Goal: Task Accomplishment & Management: Manage account settings

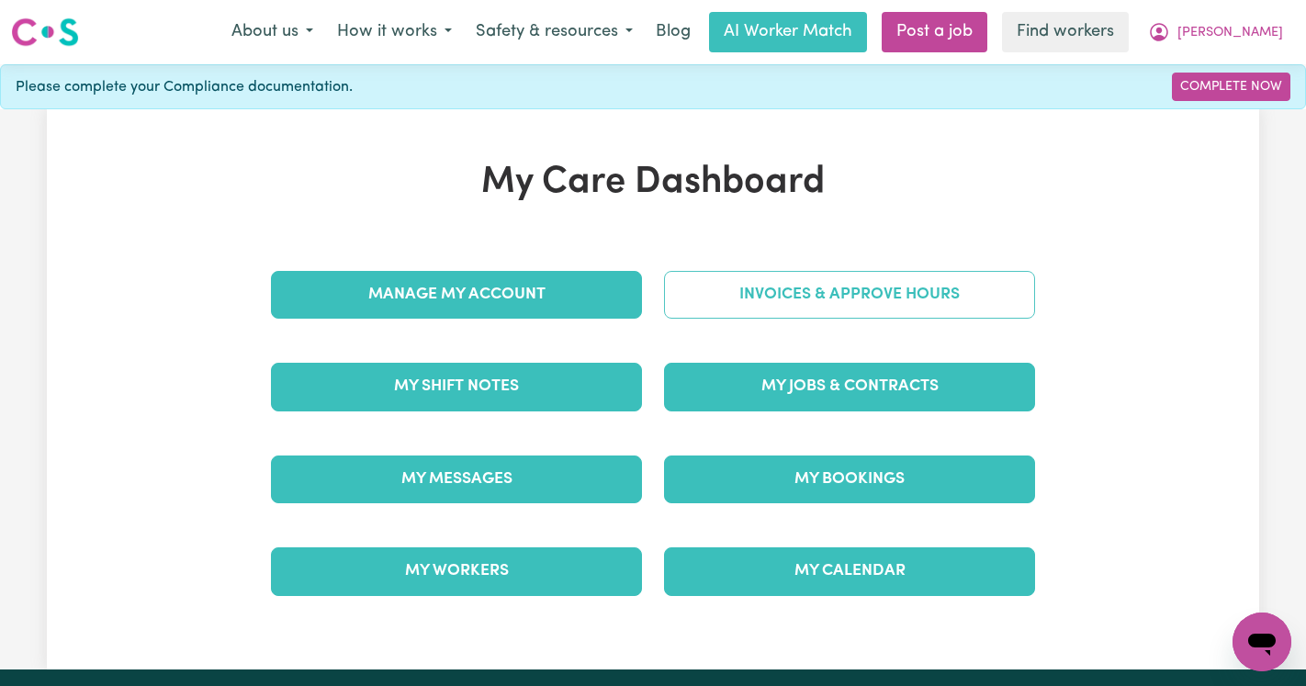
click at [775, 295] on link "Invoices & Approve Hours" at bounding box center [849, 295] width 371 height 48
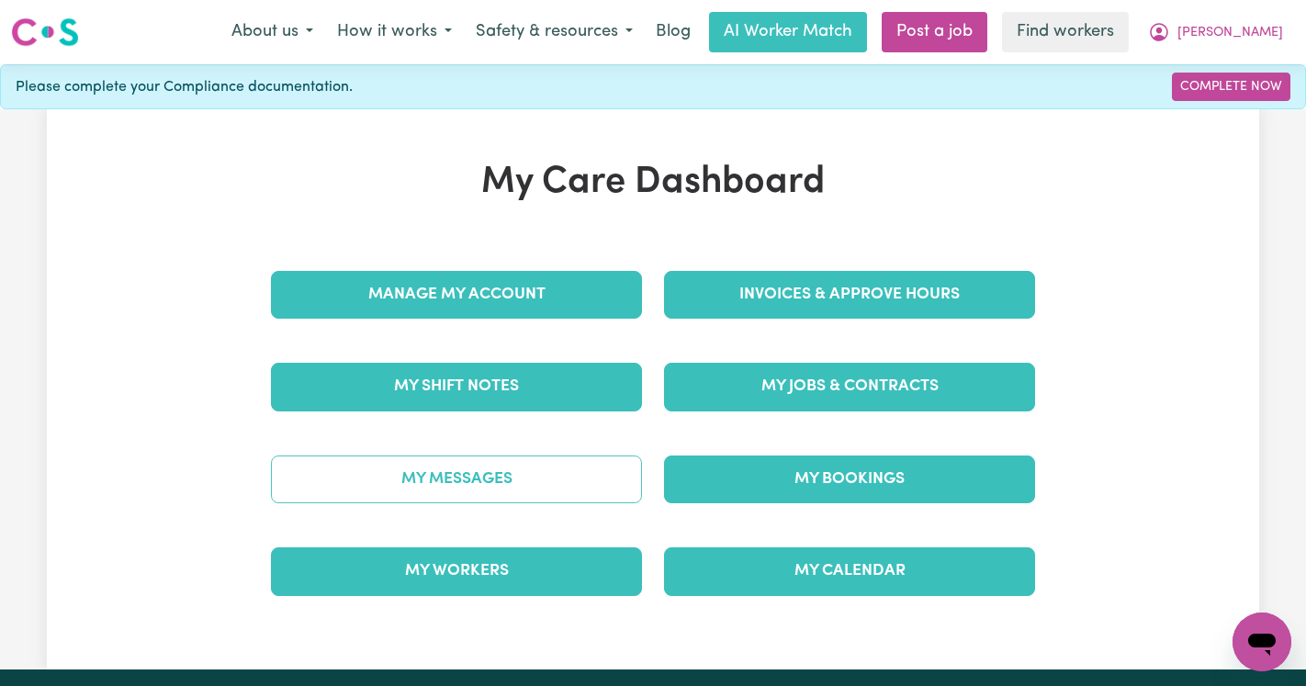
click at [392, 476] on link "My Messages" at bounding box center [456, 480] width 371 height 48
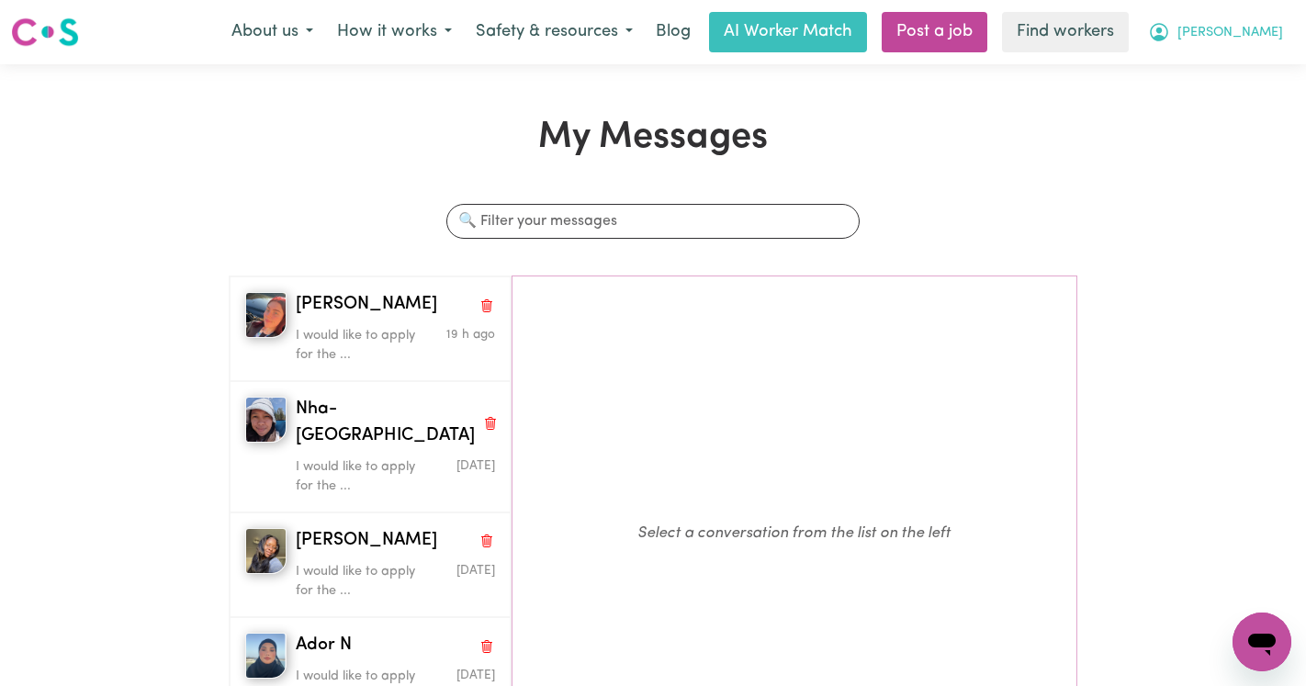
click at [1259, 30] on span "Denise" at bounding box center [1231, 33] width 106 height 20
click at [1220, 100] on link "Logout" at bounding box center [1221, 105] width 145 height 35
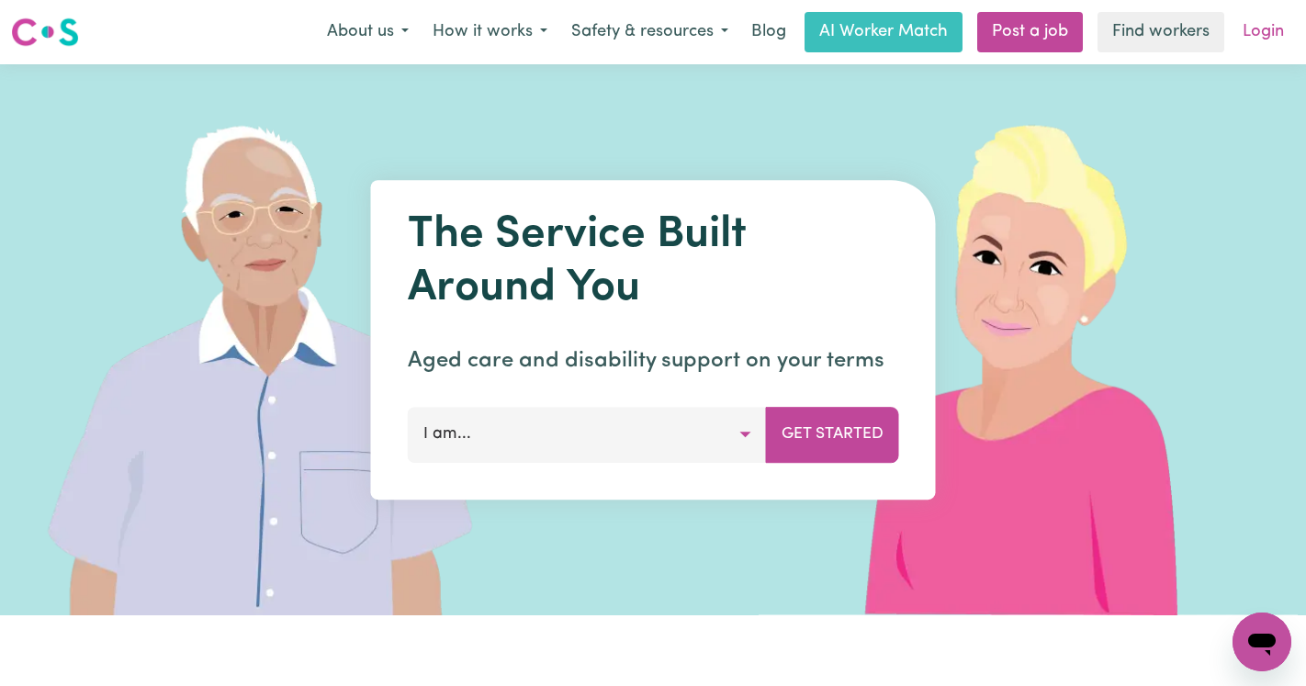
click at [1259, 45] on link "Login" at bounding box center [1263, 32] width 63 height 40
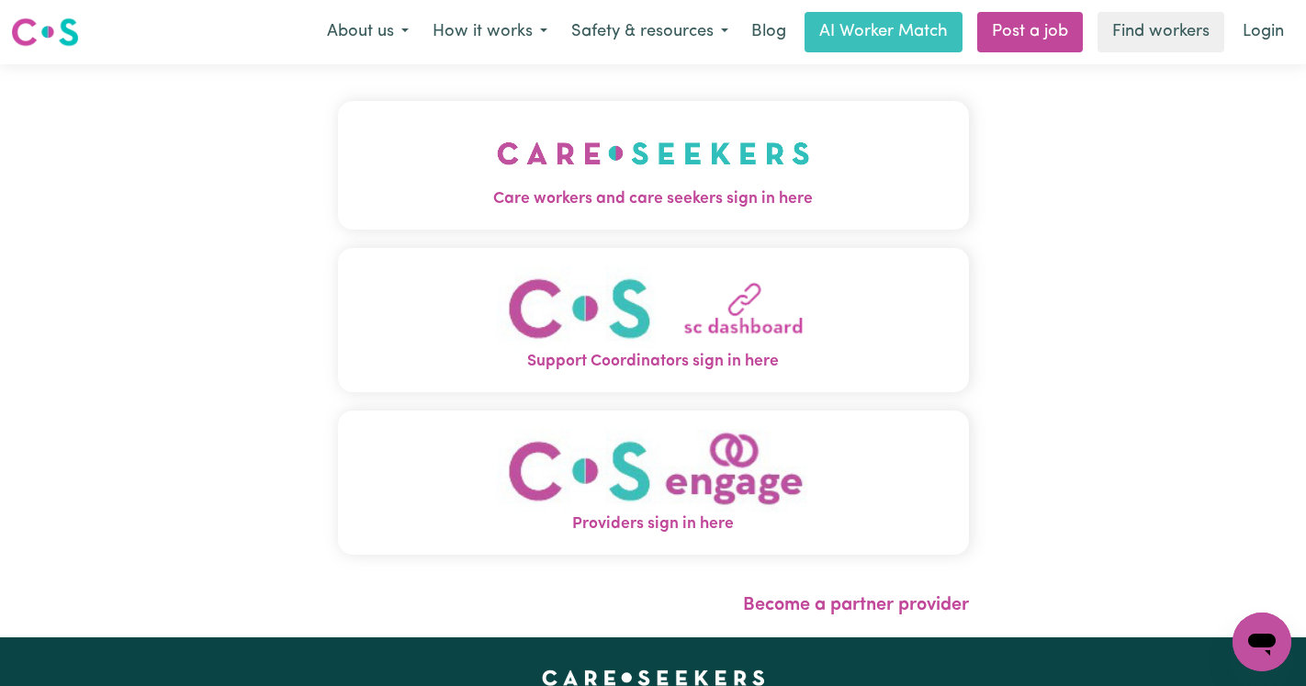
click at [637, 160] on img "Care workers and care seekers sign in here" at bounding box center [653, 153] width 313 height 68
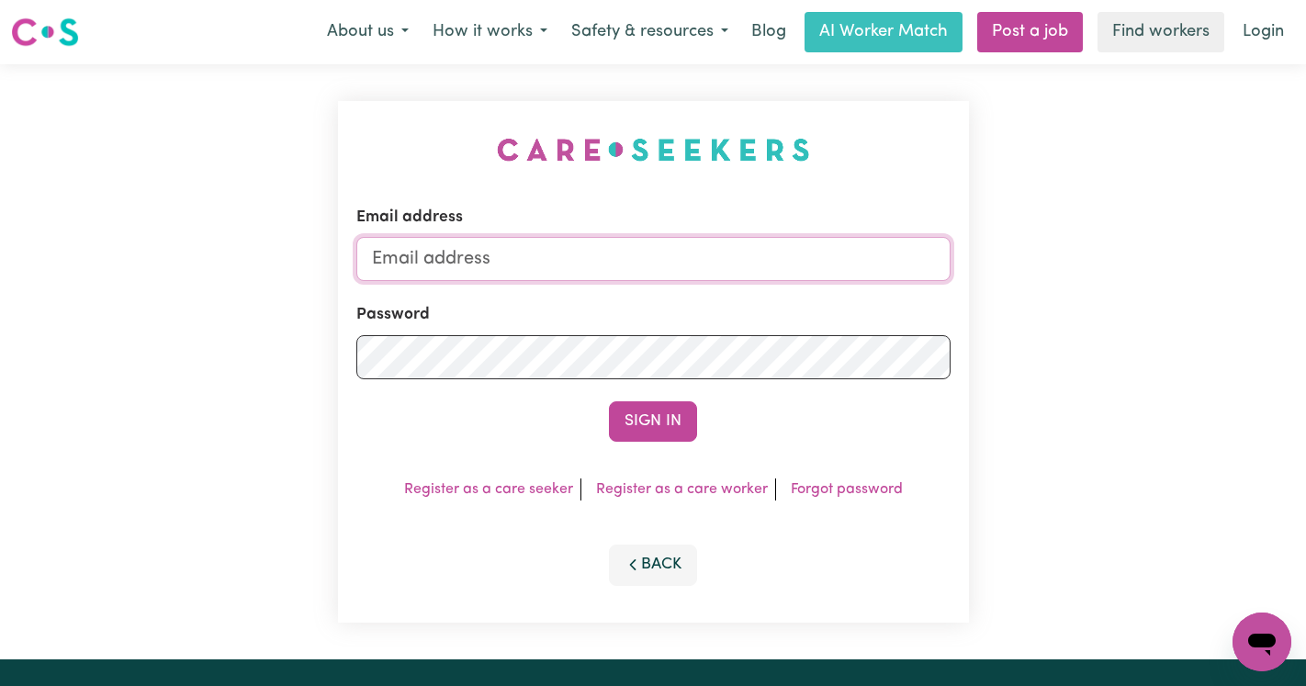
type input "[EMAIL_ADDRESS][DOMAIN_NAME]"
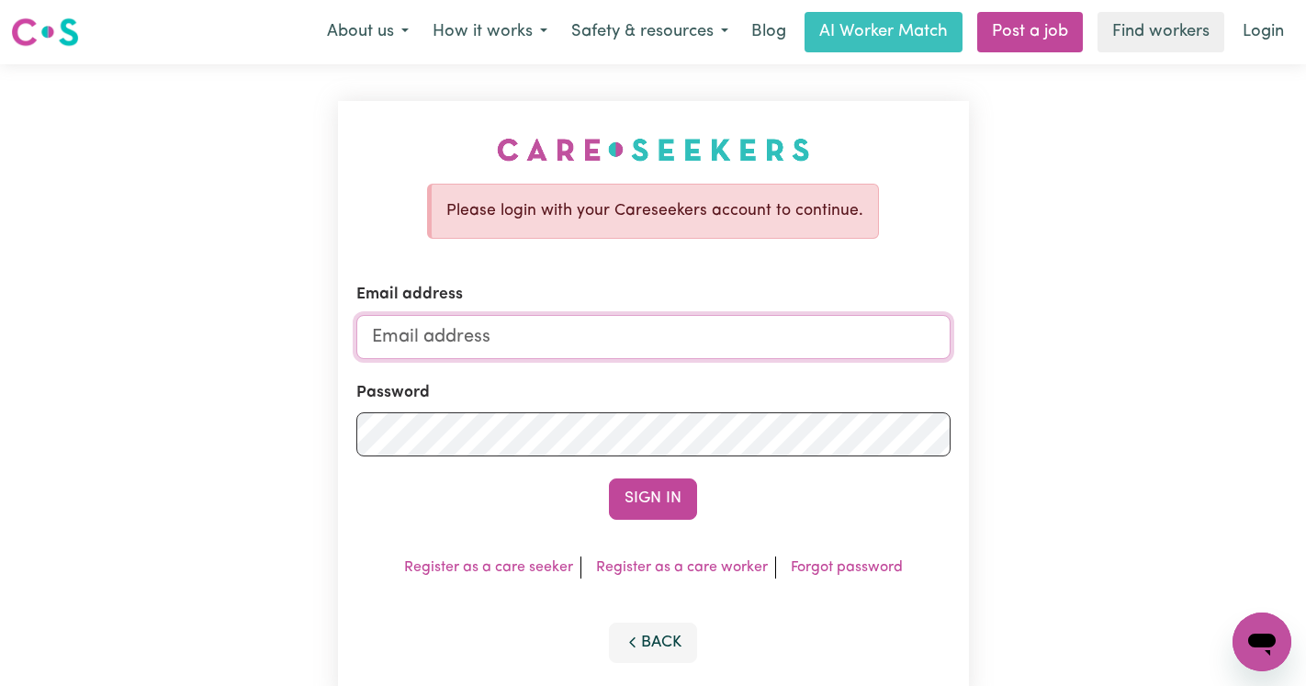
type input "[EMAIL_ADDRESS][DOMAIN_NAME]"
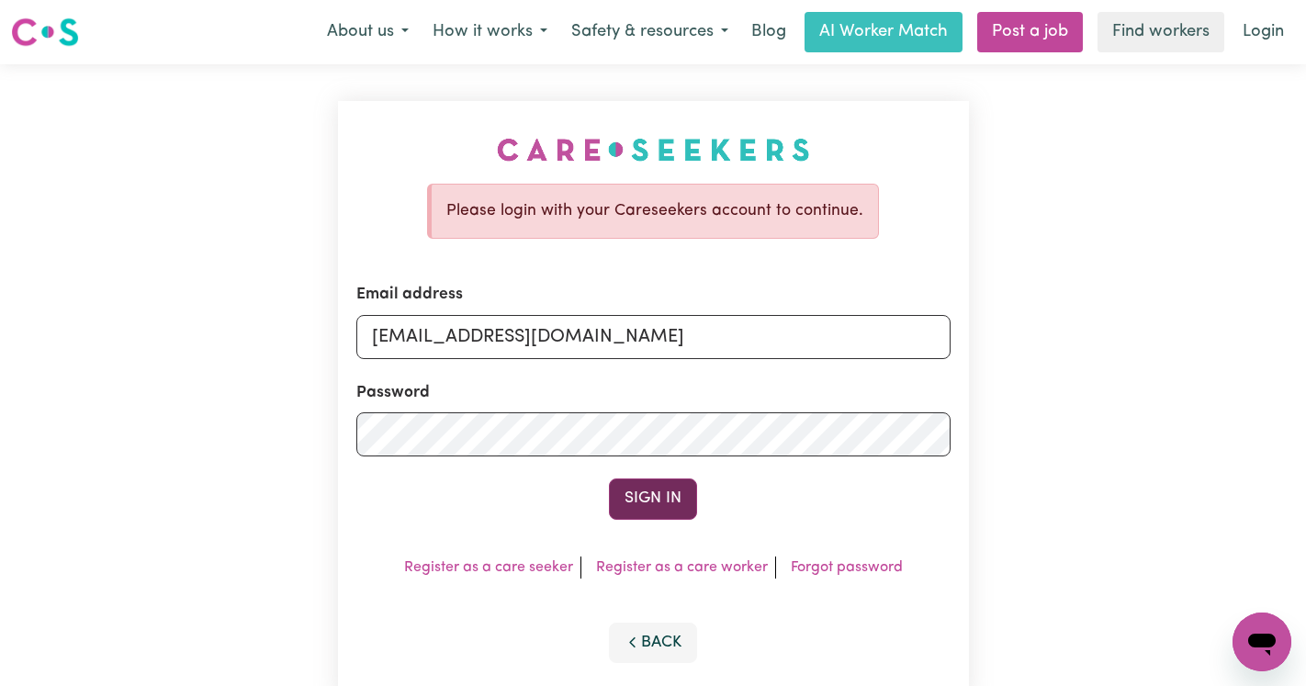
click at [682, 486] on button "Sign In" at bounding box center [653, 499] width 88 height 40
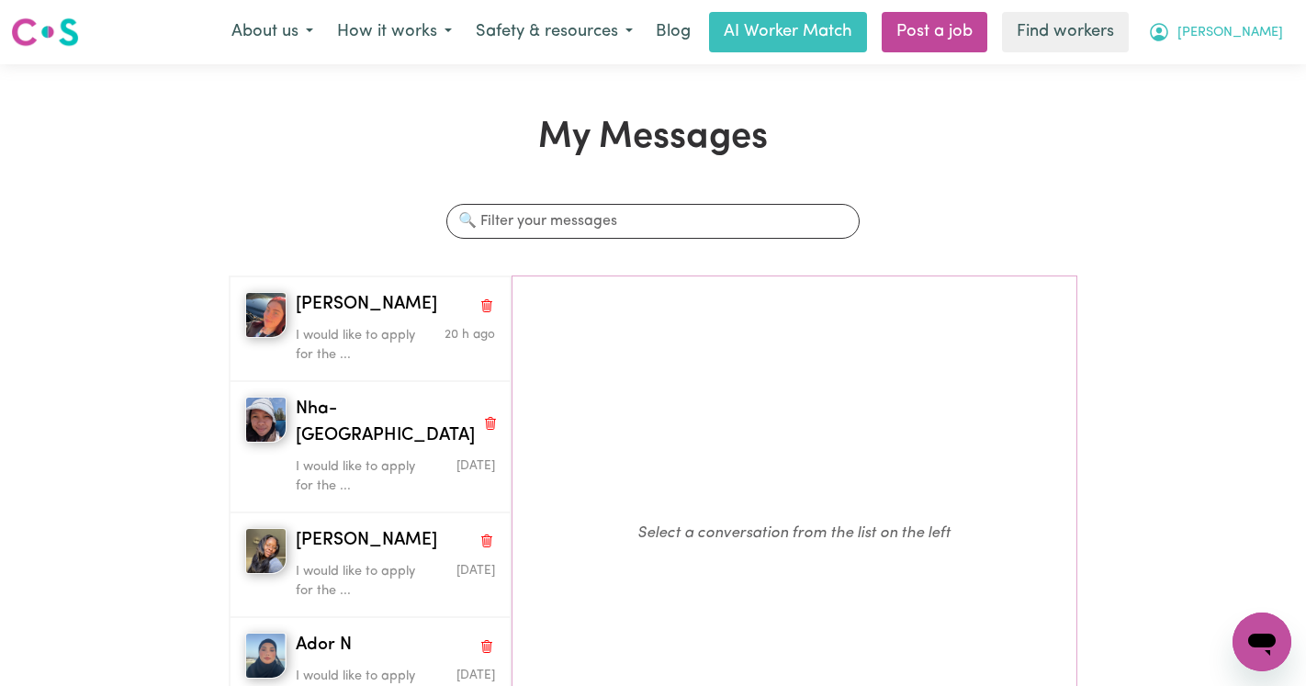
click at [1242, 28] on span "Denise" at bounding box center [1231, 33] width 106 height 20
click at [1235, 82] on link "My Dashboard" at bounding box center [1221, 71] width 145 height 35
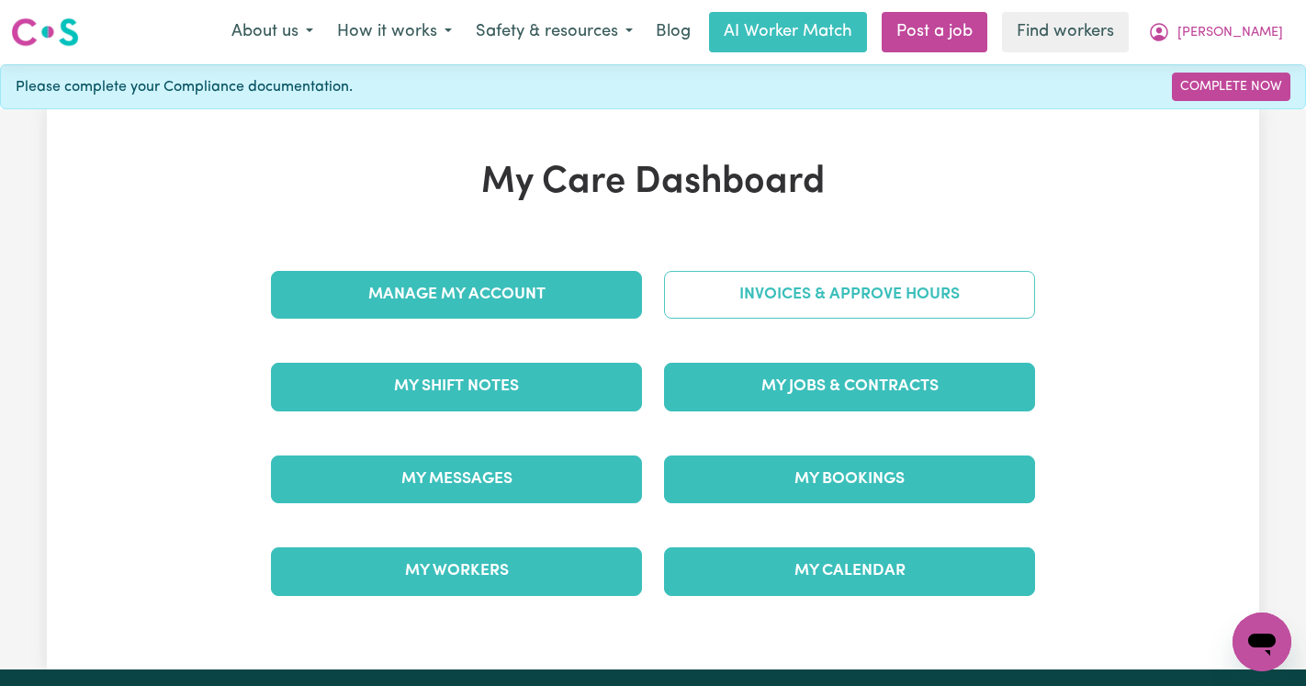
click at [898, 299] on link "Invoices & Approve Hours" at bounding box center [849, 295] width 371 height 48
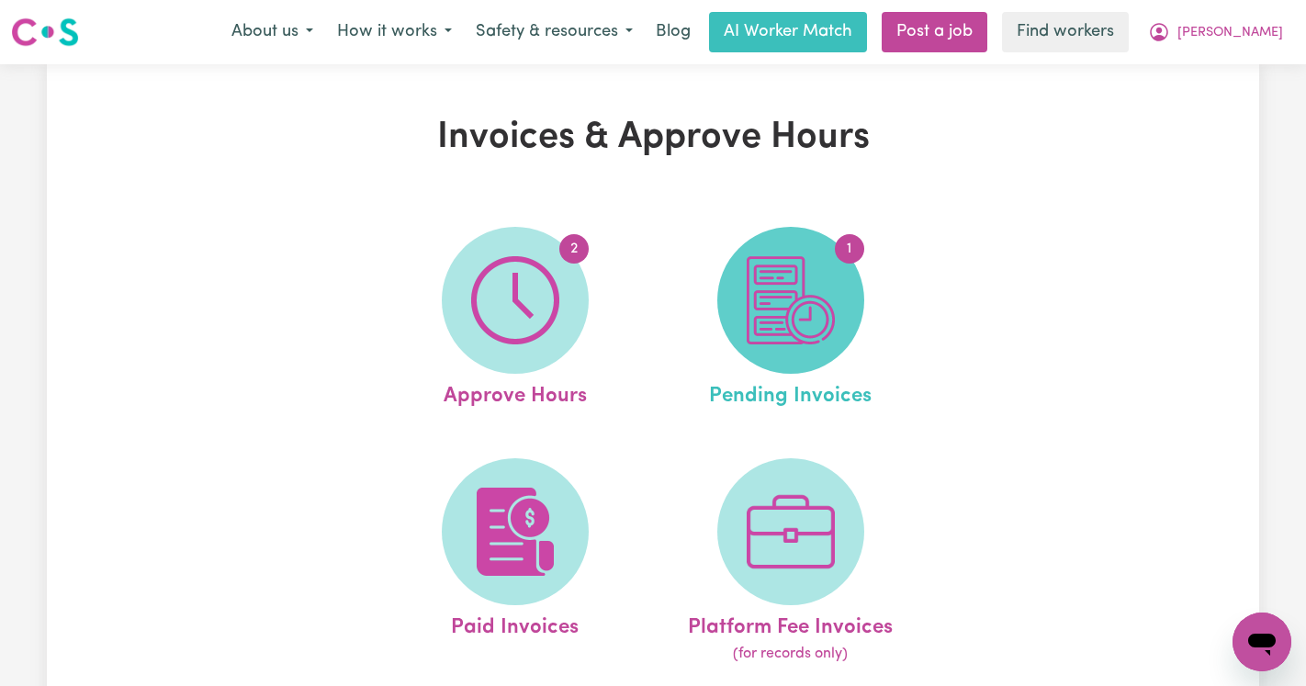
click at [811, 290] on img at bounding box center [791, 300] width 88 height 88
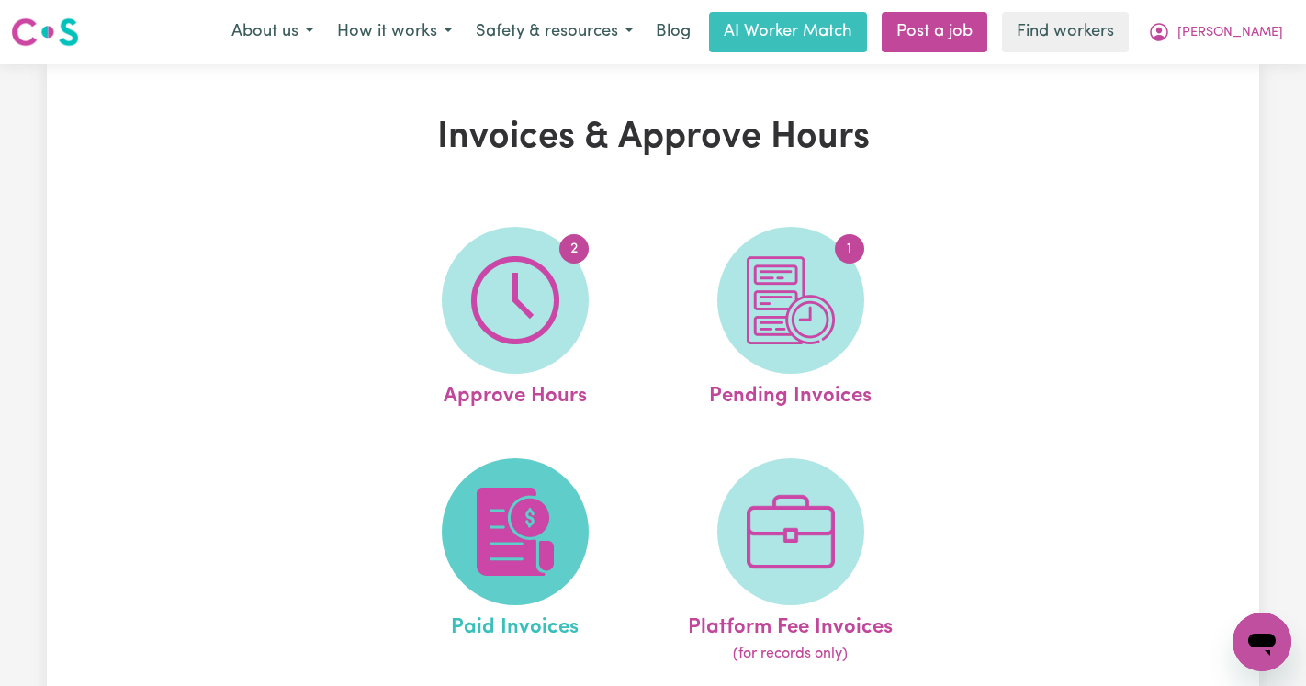
click at [528, 532] on img at bounding box center [515, 532] width 88 height 88
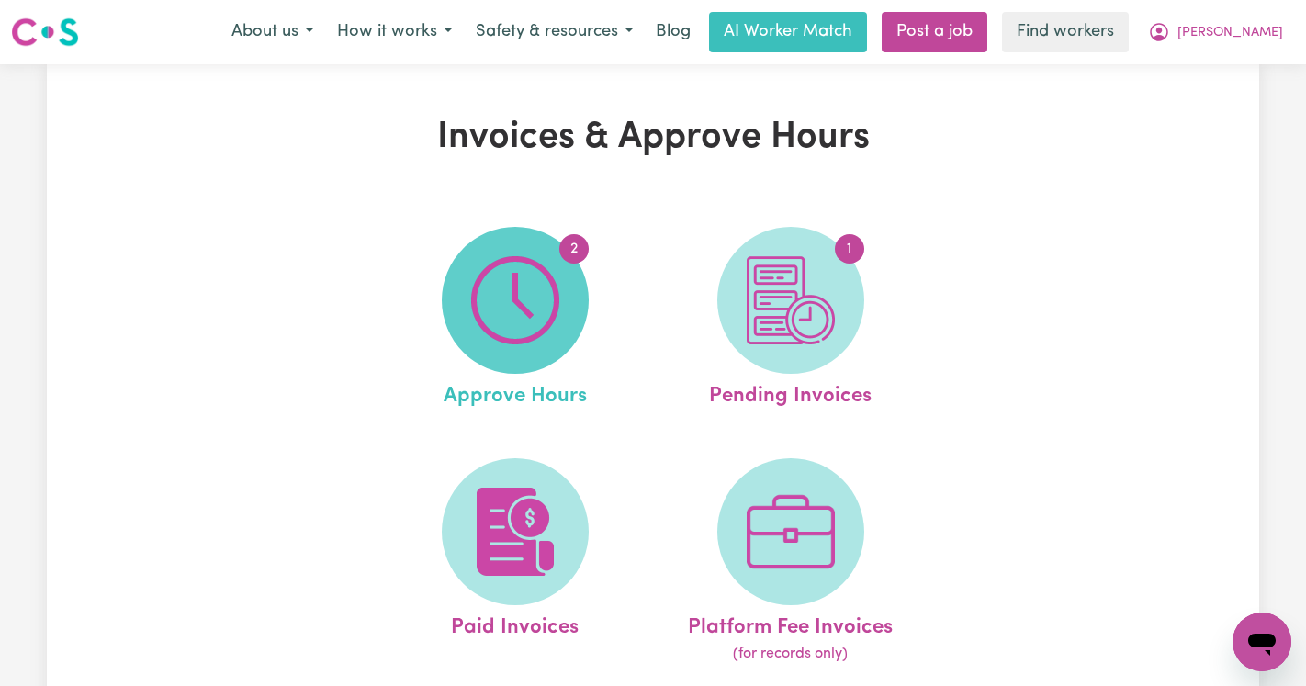
click at [518, 268] on img at bounding box center [515, 300] width 88 height 88
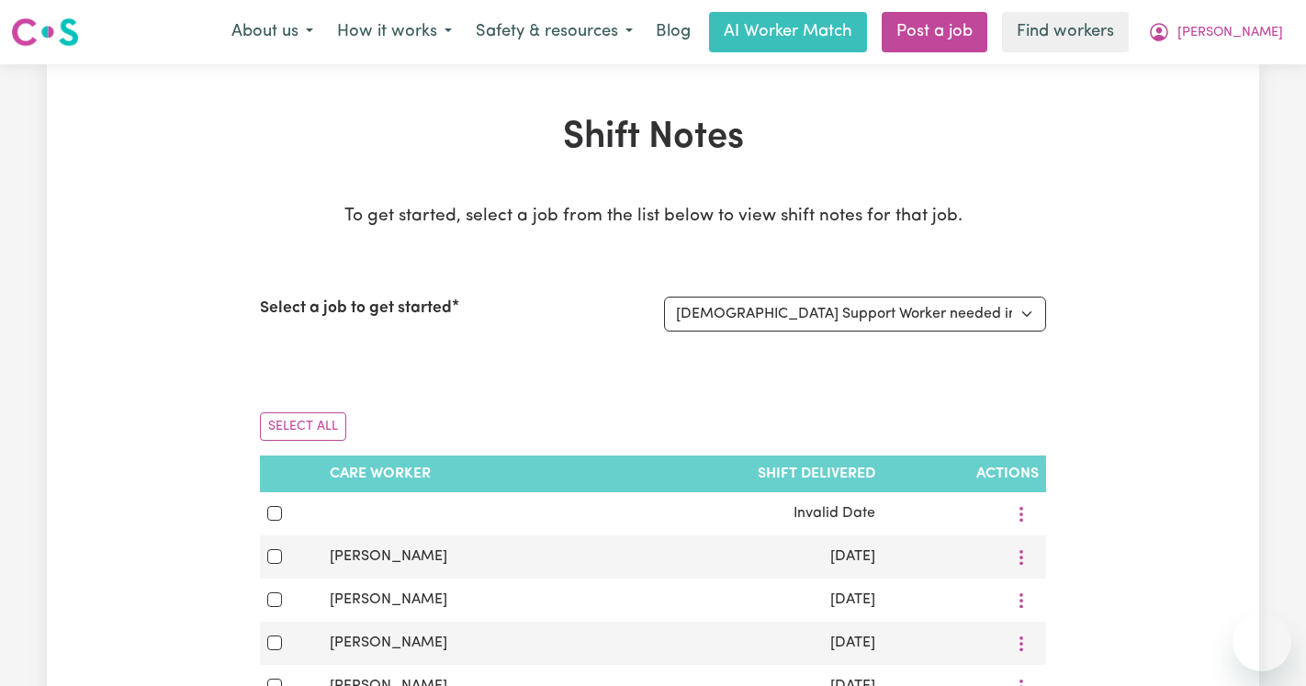
select select "12863"
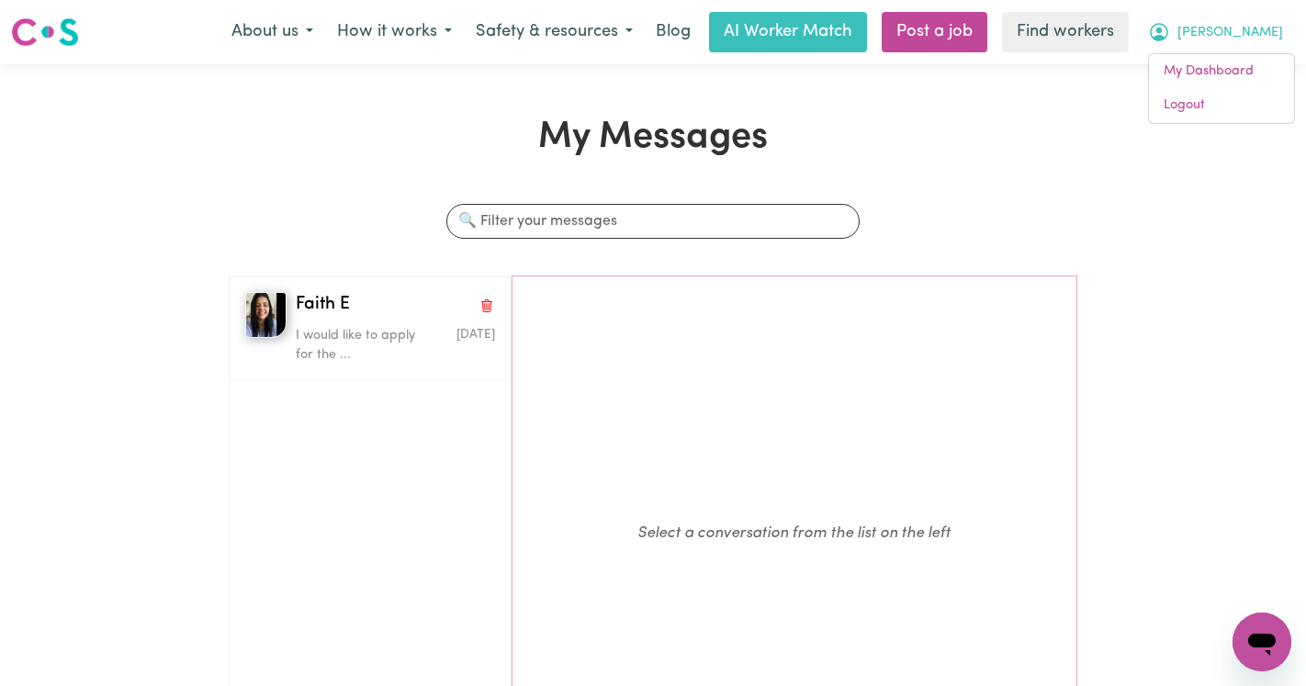
click at [1207, 127] on div "My Messages Search conversations Faith E I would like to apply for the ... [DAT…" at bounding box center [653, 468] width 1306 height 704
click at [1265, 32] on span "[PERSON_NAME]" at bounding box center [1231, 33] width 106 height 20
click at [1260, 95] on link "Logout" at bounding box center [1221, 105] width 145 height 35
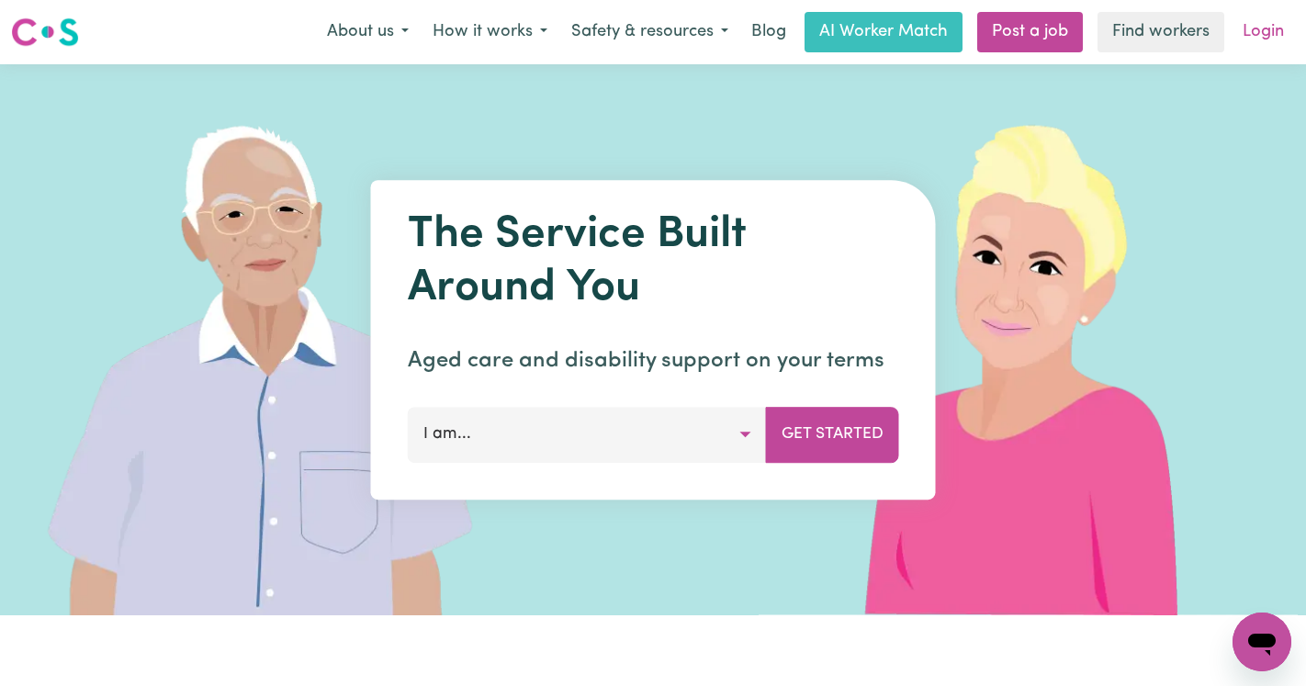
click at [1262, 17] on link "Login" at bounding box center [1263, 32] width 63 height 40
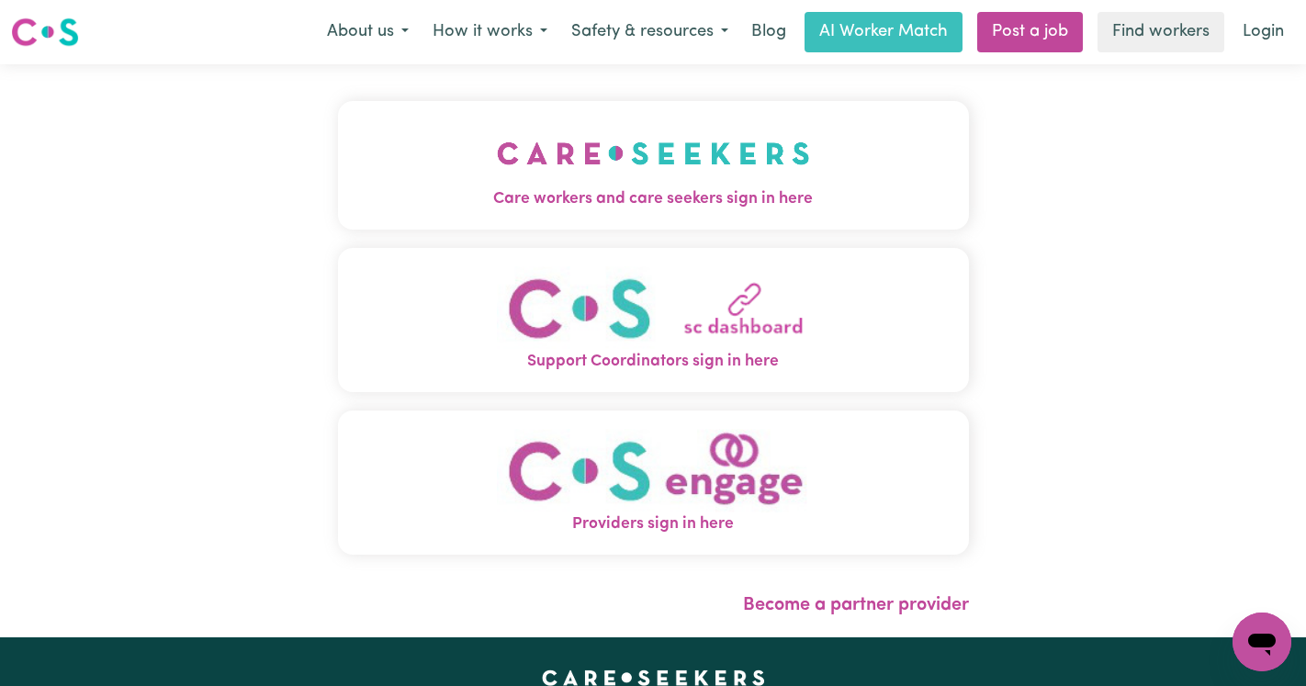
click at [570, 187] on span "Care workers and care seekers sign in here" at bounding box center [653, 199] width 631 height 24
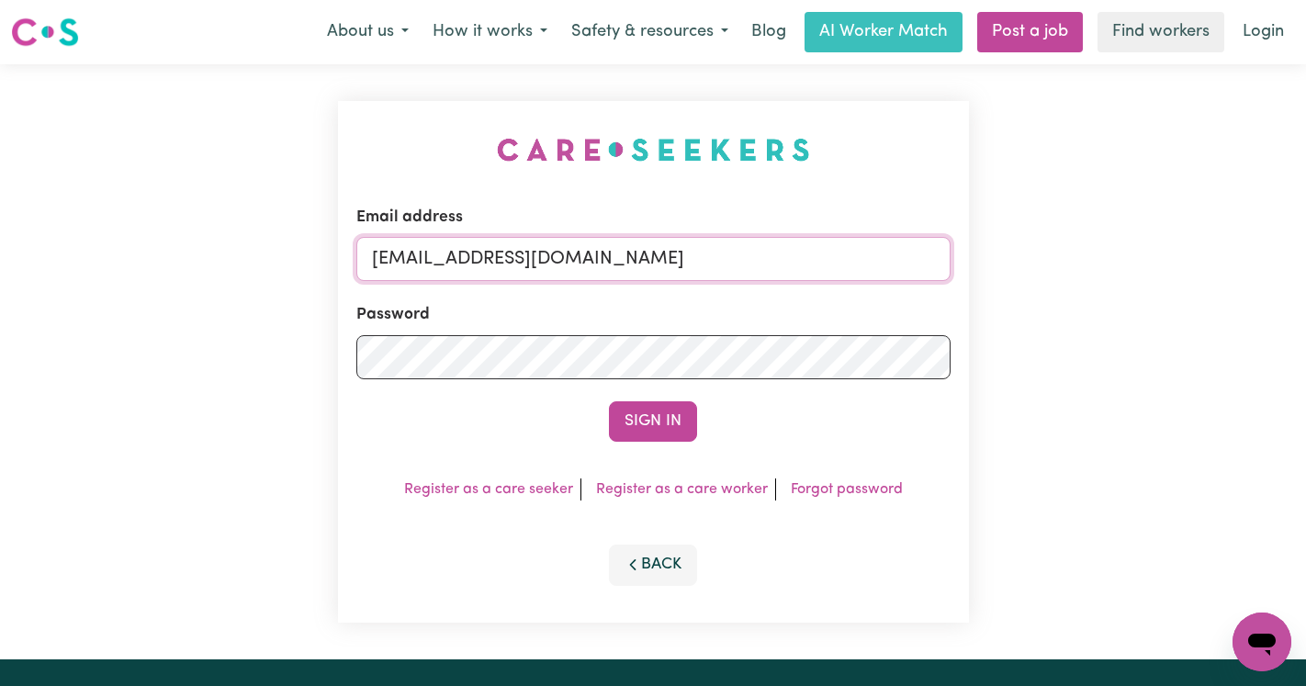
drag, startPoint x: 940, startPoint y: 260, endPoint x: 470, endPoint y: 267, distance: 469.5
click at [470, 267] on input "[EMAIL_ADDRESS][DOMAIN_NAME]" at bounding box center [653, 259] width 594 height 44
paste input "MariaDiLonardoVC"
type input "[EMAIL_ADDRESS][DOMAIN_NAME]"
click at [609, 401] on button "Sign In" at bounding box center [653, 421] width 88 height 40
